Goal: Task Accomplishment & Management: Use online tool/utility

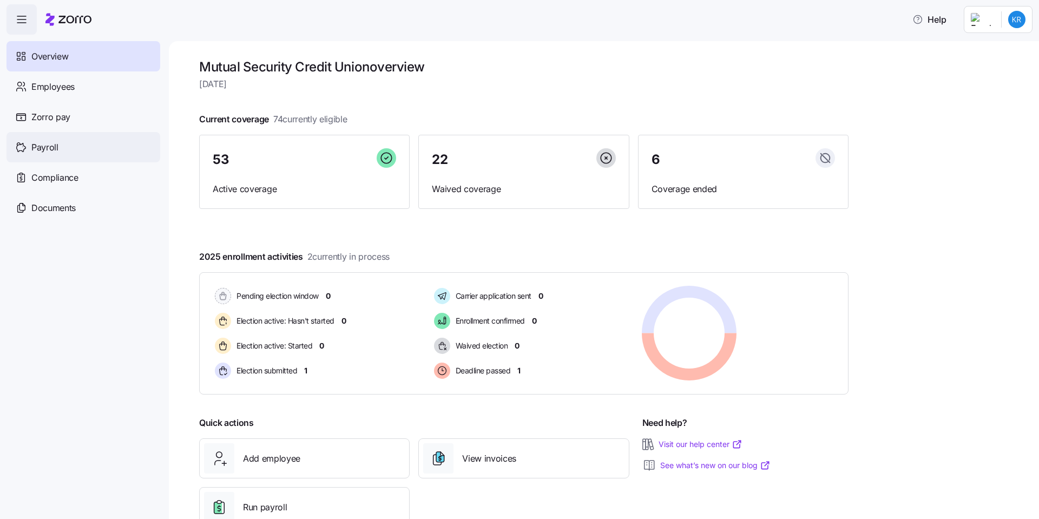
click at [76, 150] on div "Payroll" at bounding box center [83, 147] width 154 height 30
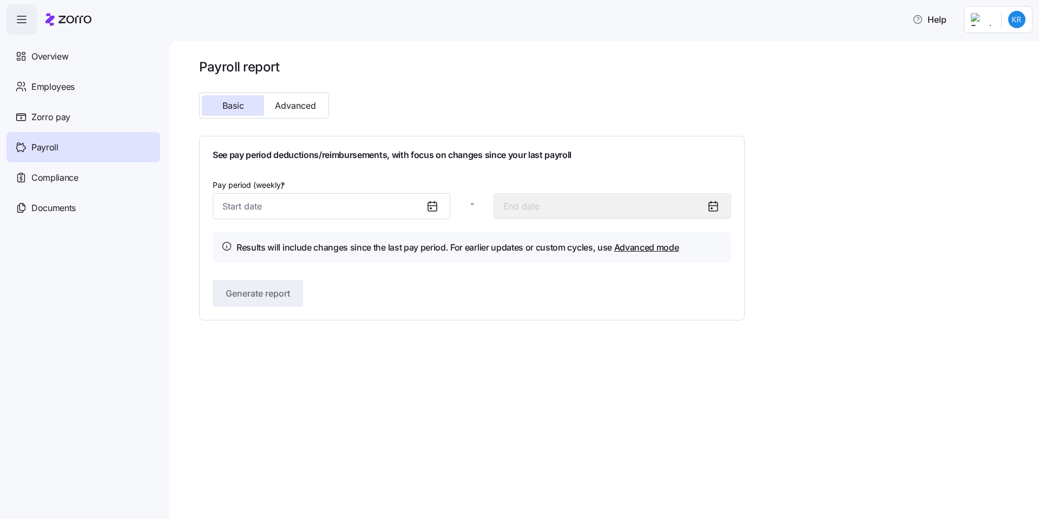
click at [435, 206] on icon at bounding box center [432, 206] width 9 height 0
click at [434, 209] on icon at bounding box center [432, 206] width 13 height 13
click at [248, 200] on input "Pay period (weekly) *" at bounding box center [332, 206] width 238 height 26
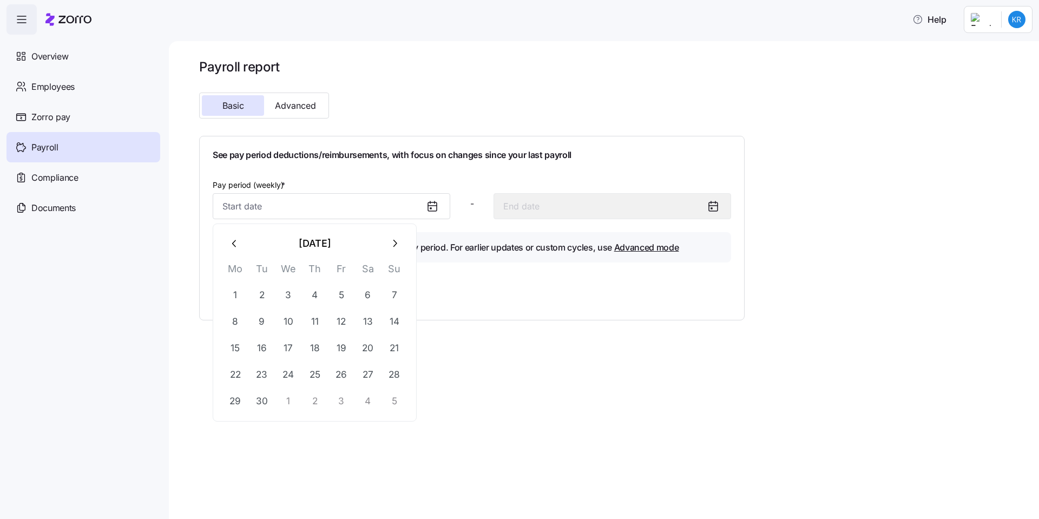
click at [231, 239] on icon "button" at bounding box center [235, 244] width 12 height 12
click at [343, 298] on button "1" at bounding box center [342, 295] width 26 height 26
type input "[DATE]"
click at [248, 205] on input "[DATE]" at bounding box center [332, 206] width 238 height 26
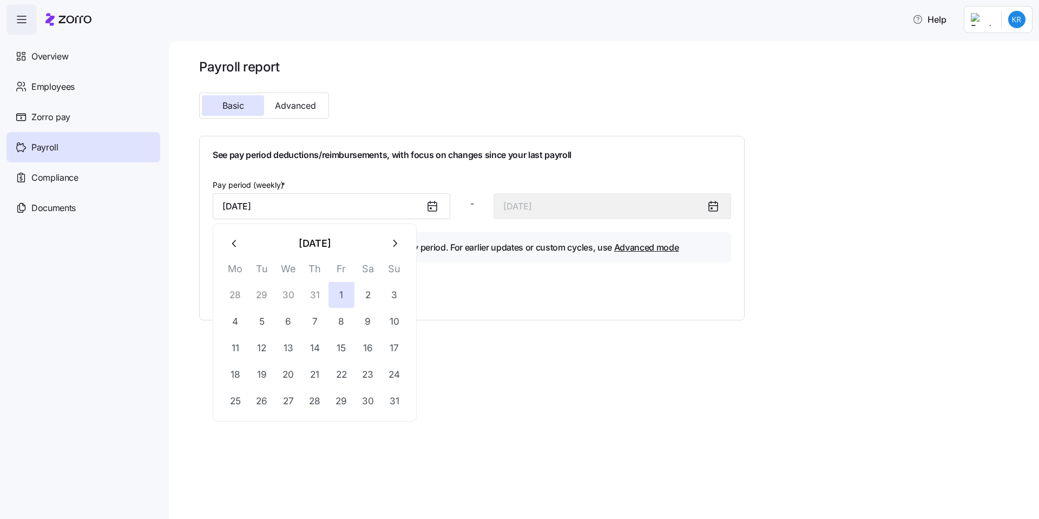
click at [390, 241] on icon "button" at bounding box center [395, 244] width 12 height 12
click at [372, 326] on button "13" at bounding box center [368, 322] width 26 height 26
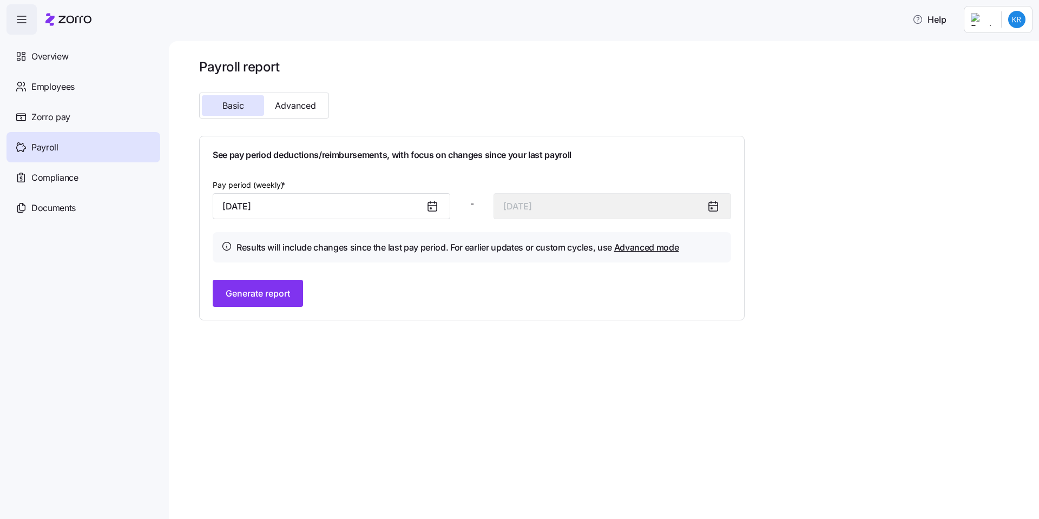
type input "[DATE]"
click at [257, 297] on span "Generate report" at bounding box center [258, 293] width 64 height 13
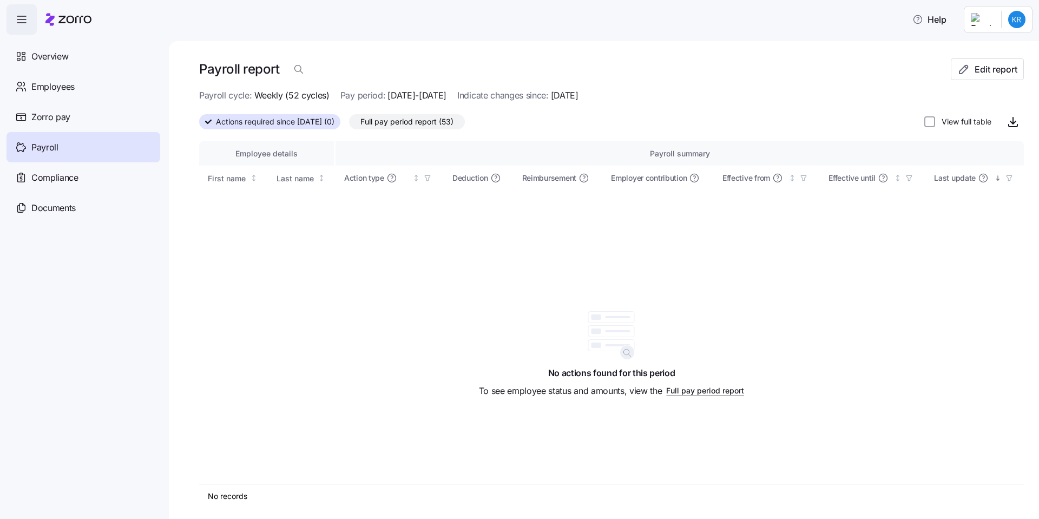
click at [716, 391] on span "Full pay period report" at bounding box center [705, 390] width 78 height 11
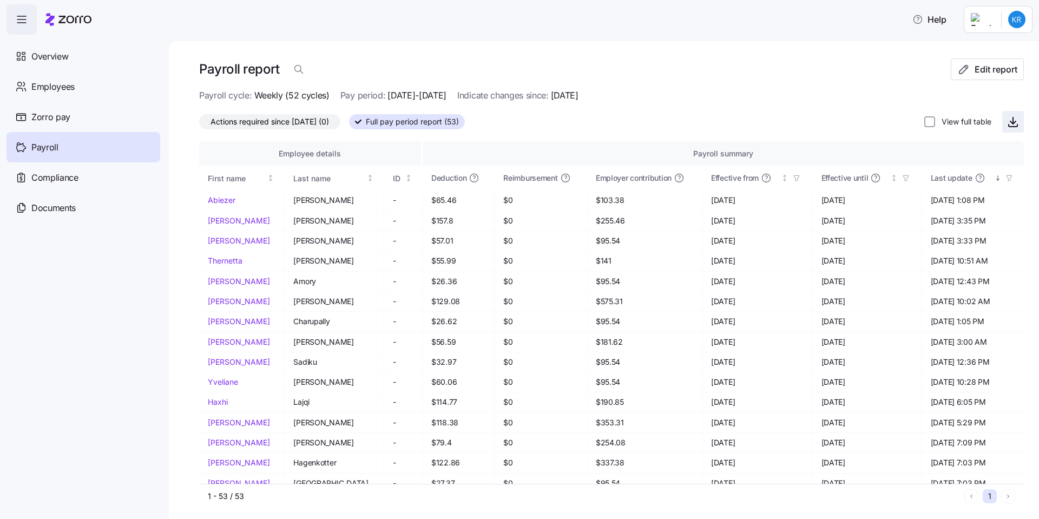
click at [1007, 121] on icon "button" at bounding box center [1013, 121] width 13 height 13
